Goal: Find specific page/section: Find specific page/section

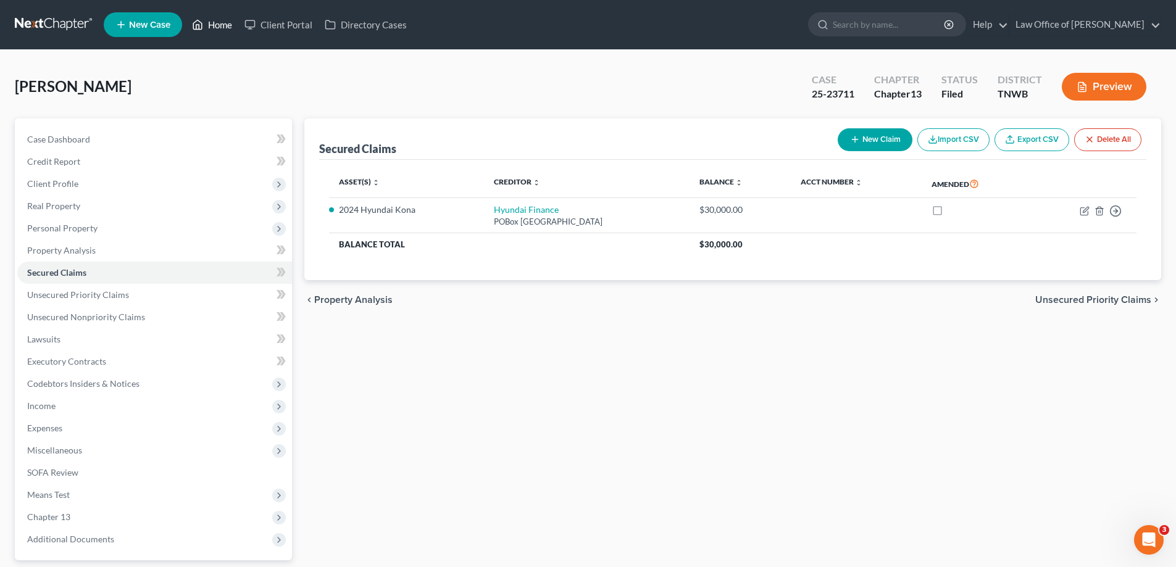
click at [223, 26] on link "Home" at bounding box center [212, 25] width 52 height 22
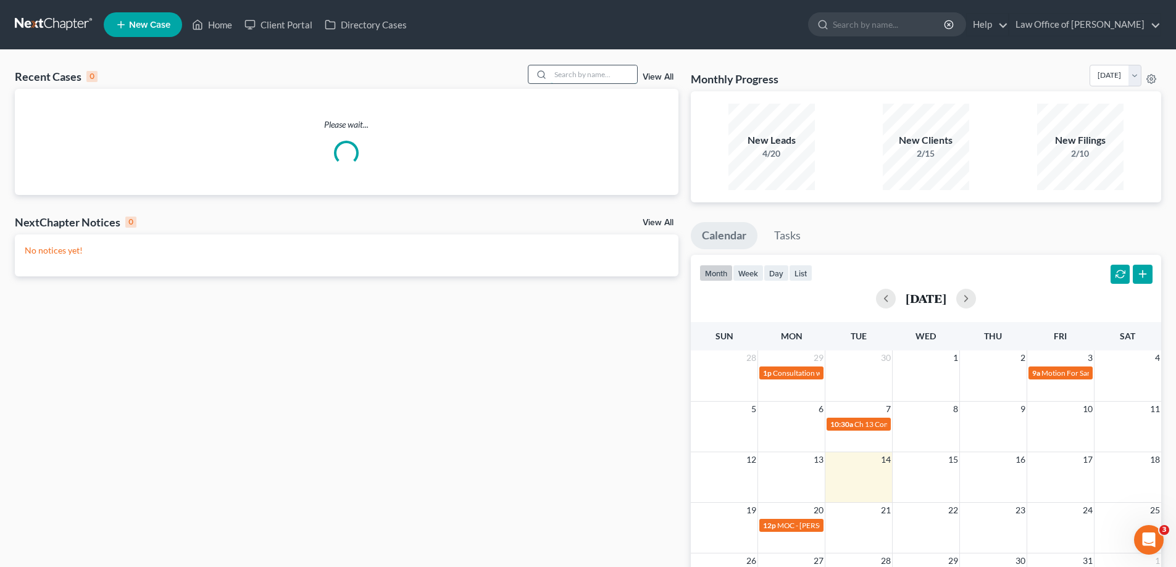
click at [586, 72] on input "search" at bounding box center [594, 74] width 86 height 18
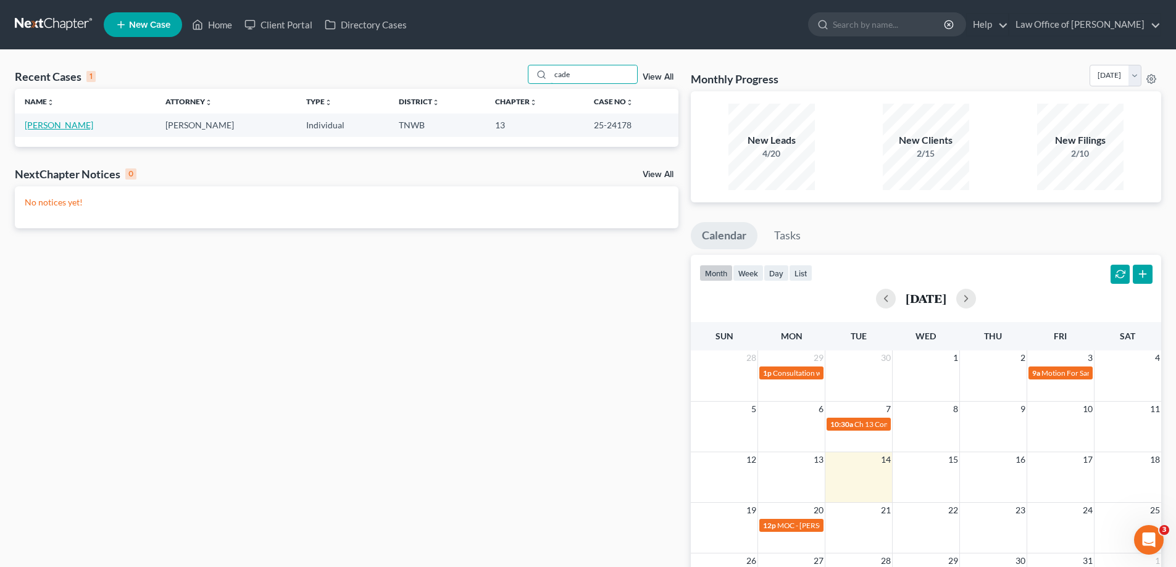
type input "cade"
click at [72, 124] on link "[PERSON_NAME]" at bounding box center [59, 125] width 69 height 10
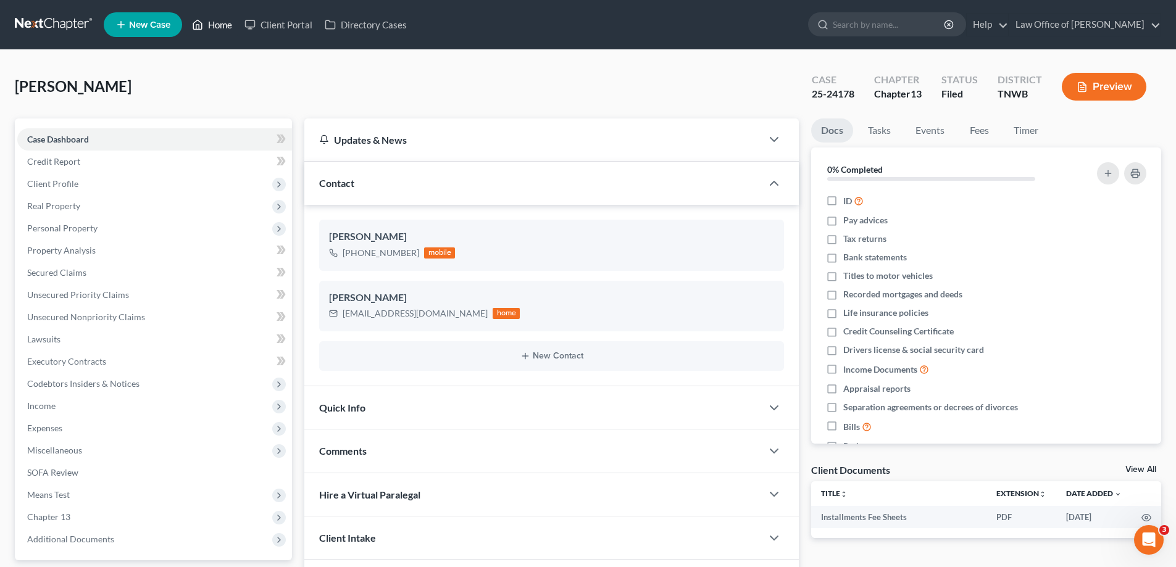
click at [223, 26] on link "Home" at bounding box center [212, 25] width 52 height 22
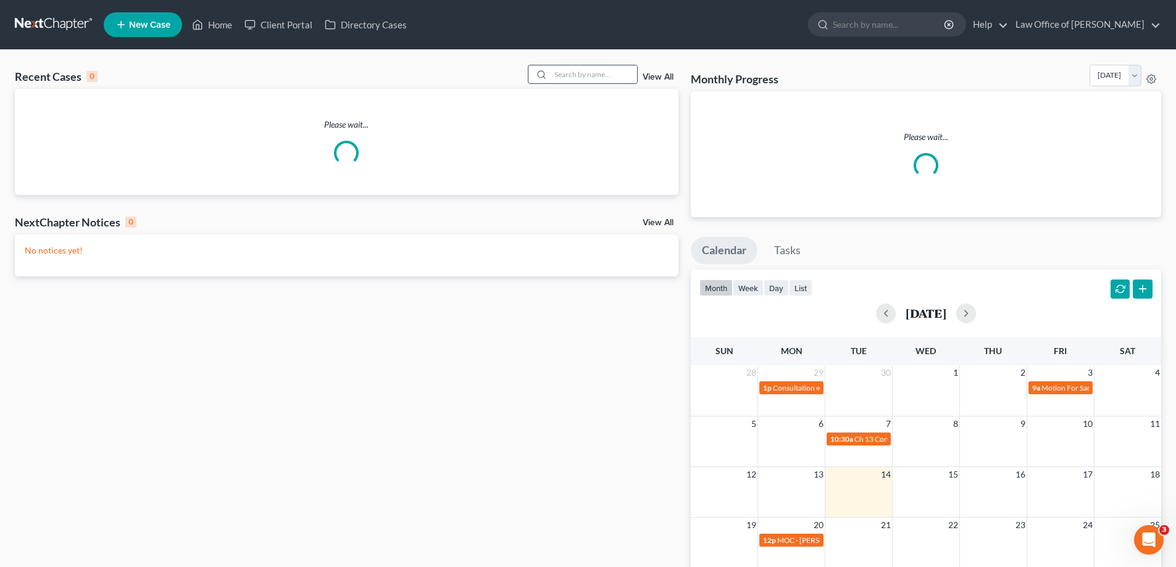
click at [614, 75] on input "search" at bounding box center [594, 74] width 86 height 18
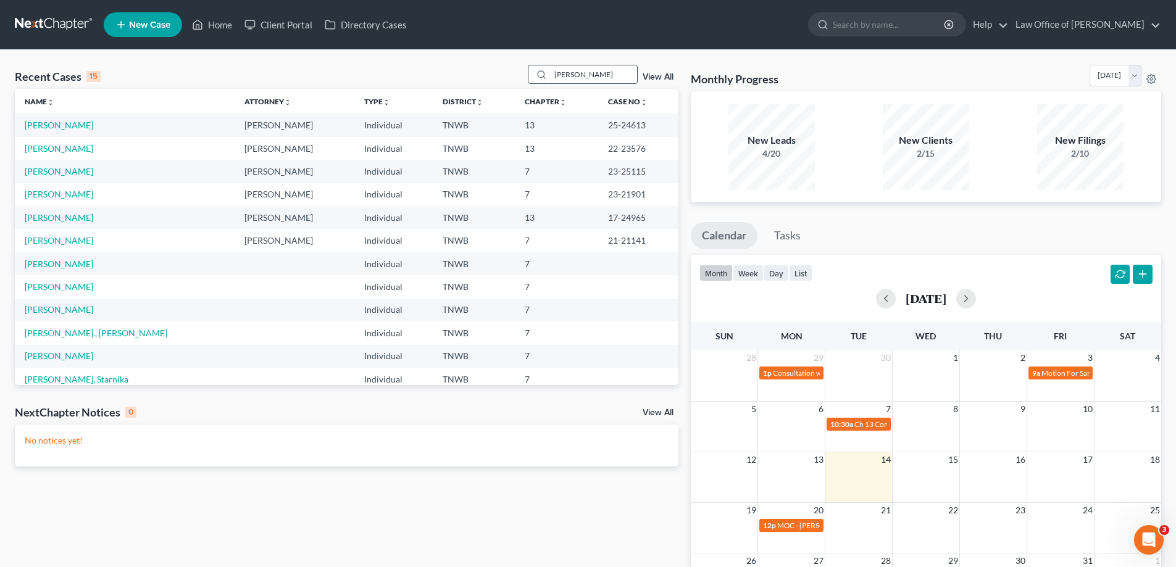
click at [579, 78] on input "[PERSON_NAME]" at bounding box center [594, 74] width 86 height 18
drag, startPoint x: 571, startPoint y: 77, endPoint x: 539, endPoint y: 86, distance: 33.4
click at [539, 86] on div "Recent Cases 15 [PERSON_NAME] View All" at bounding box center [347, 77] width 664 height 24
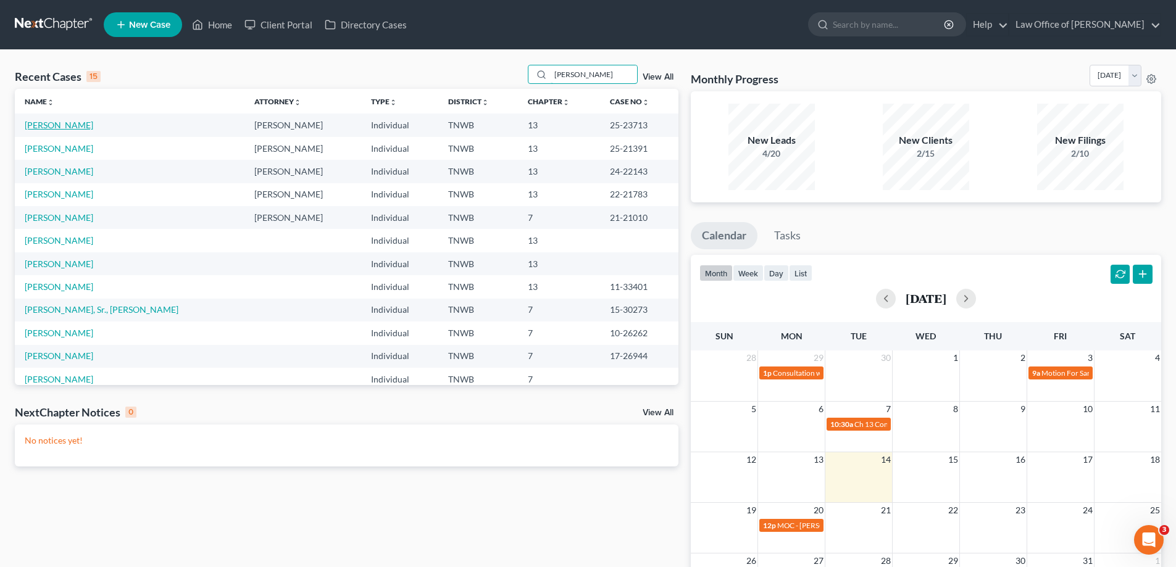
type input "[PERSON_NAME]"
click at [60, 122] on link "[PERSON_NAME]" at bounding box center [59, 125] width 69 height 10
click at [60, 128] on link "[PERSON_NAME]" at bounding box center [59, 125] width 69 height 10
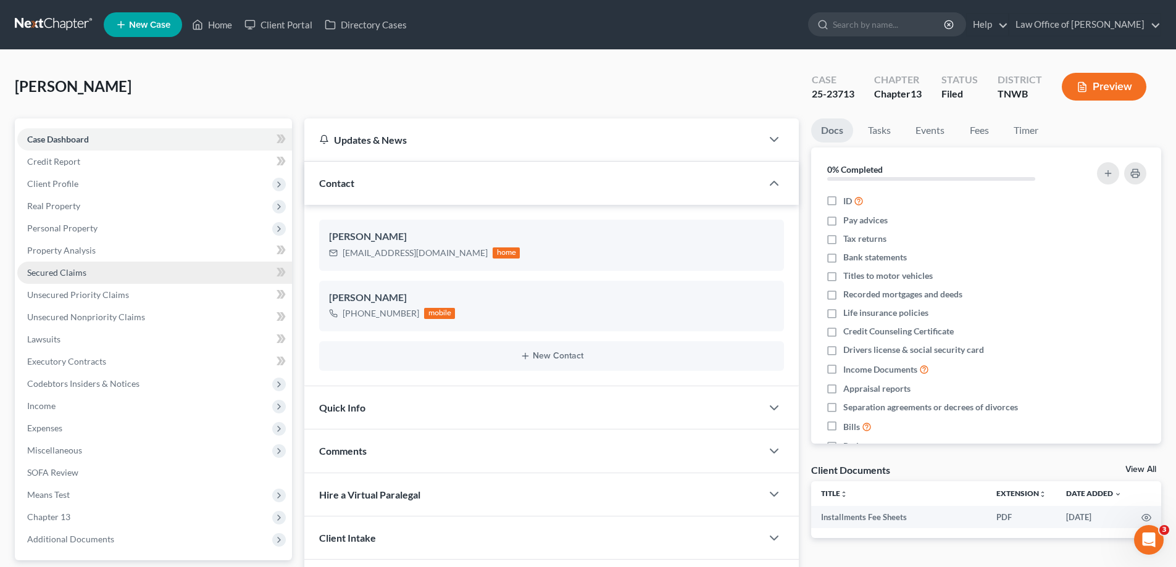
click at [67, 270] on span "Secured Claims" at bounding box center [56, 272] width 59 height 10
